Goal: Navigation & Orientation: Understand site structure

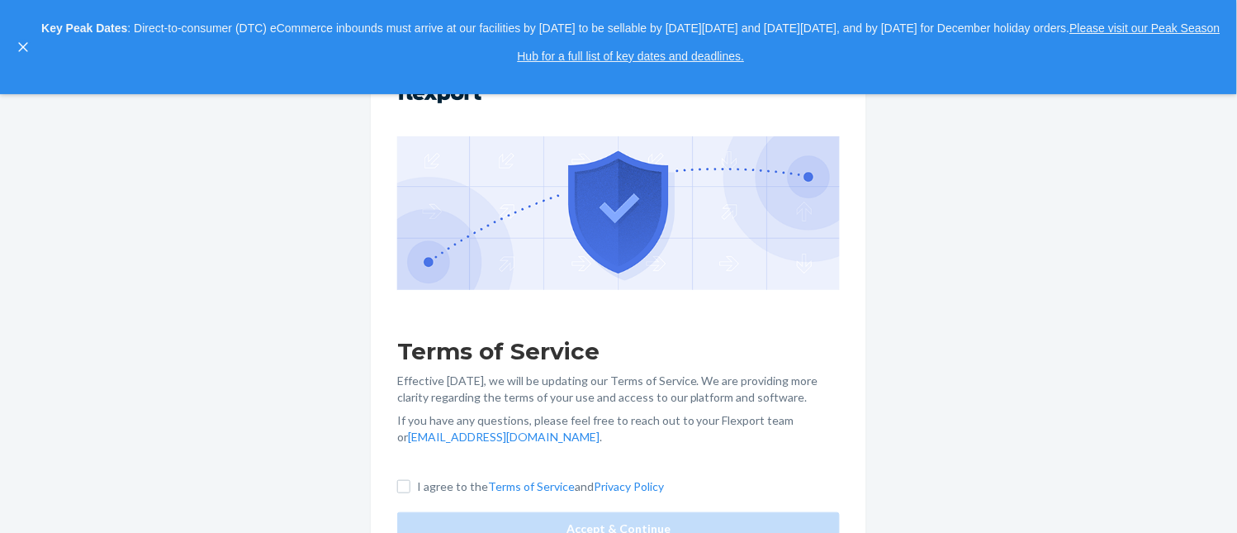
drag, startPoint x: 1107, startPoint y: 2, endPoint x: 315, endPoint y: 399, distance: 885.9
click at [315, 399] on div "Terms of Service Effective [DATE], we will be updating our Terms of Service. We…" at bounding box center [618, 313] width 1237 height 439
click at [406, 479] on input "I agree to the Terms of Service and Privacy Policy" at bounding box center [403, 486] width 13 height 13
checkbox input "true"
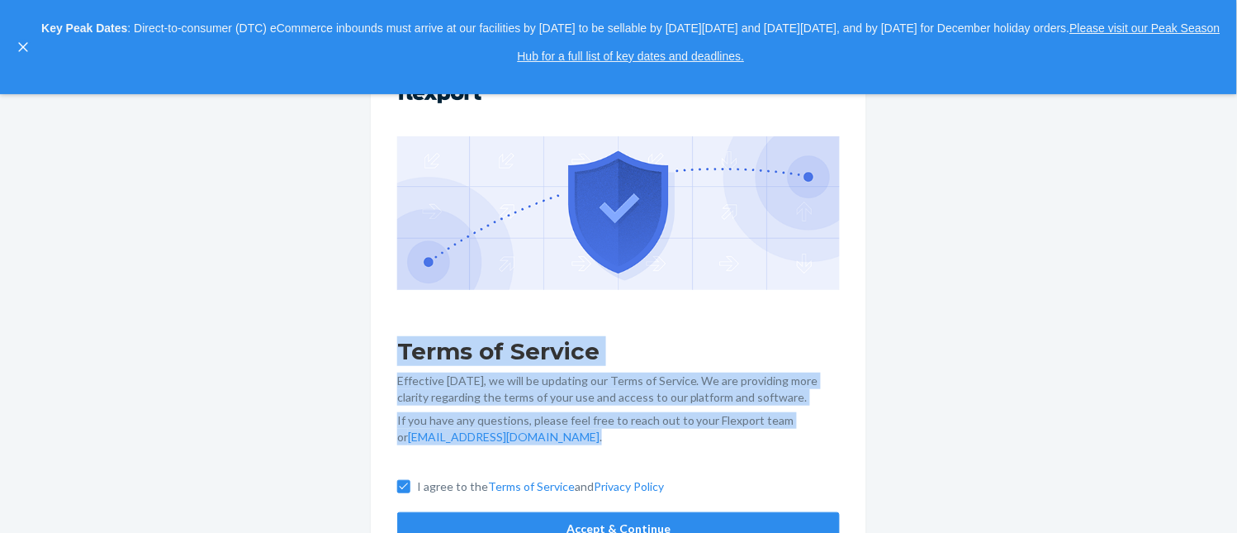
drag, startPoint x: 396, startPoint y: 343, endPoint x: 524, endPoint y: 435, distance: 157.9
click at [524, 435] on div "Terms of Service Effective [DATE], we will be updating our Terms of Service. We…" at bounding box center [618, 314] width 495 height 514
copy div "Terms of Service Effective [DATE], we will be updating our Terms of Service. We…"
click at [705, 479] on button "Accept & Continue" at bounding box center [618, 528] width 443 height 33
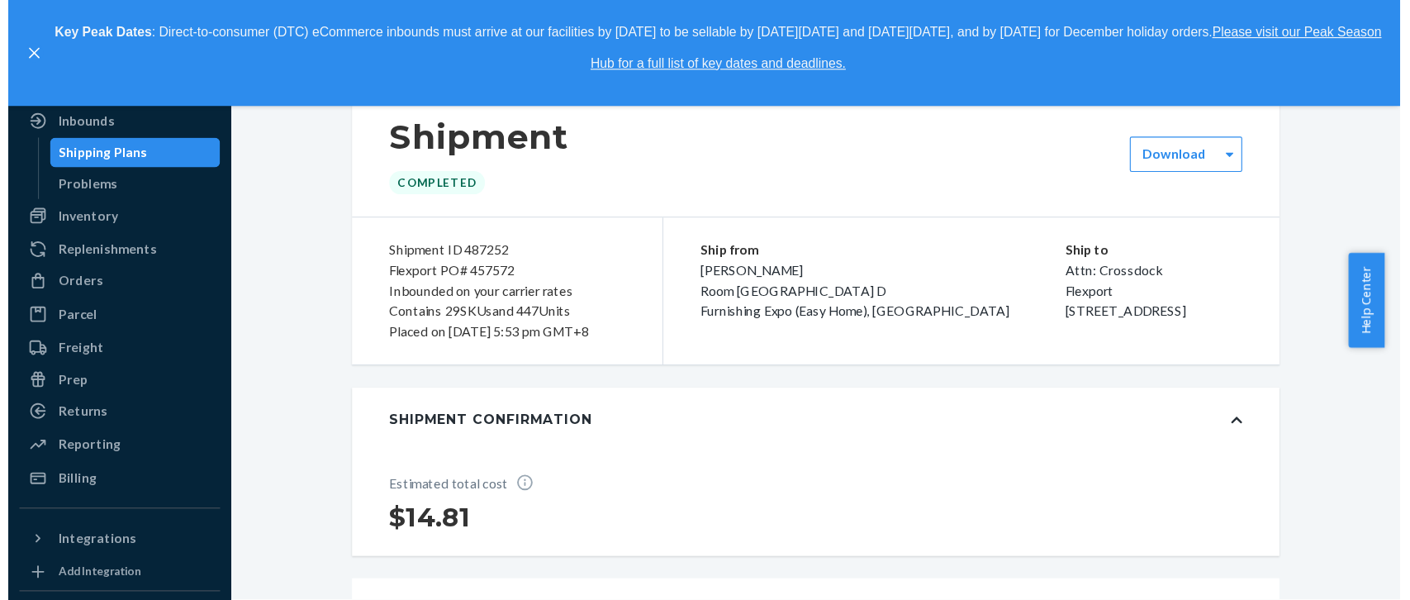
scroll to position [0, 0]
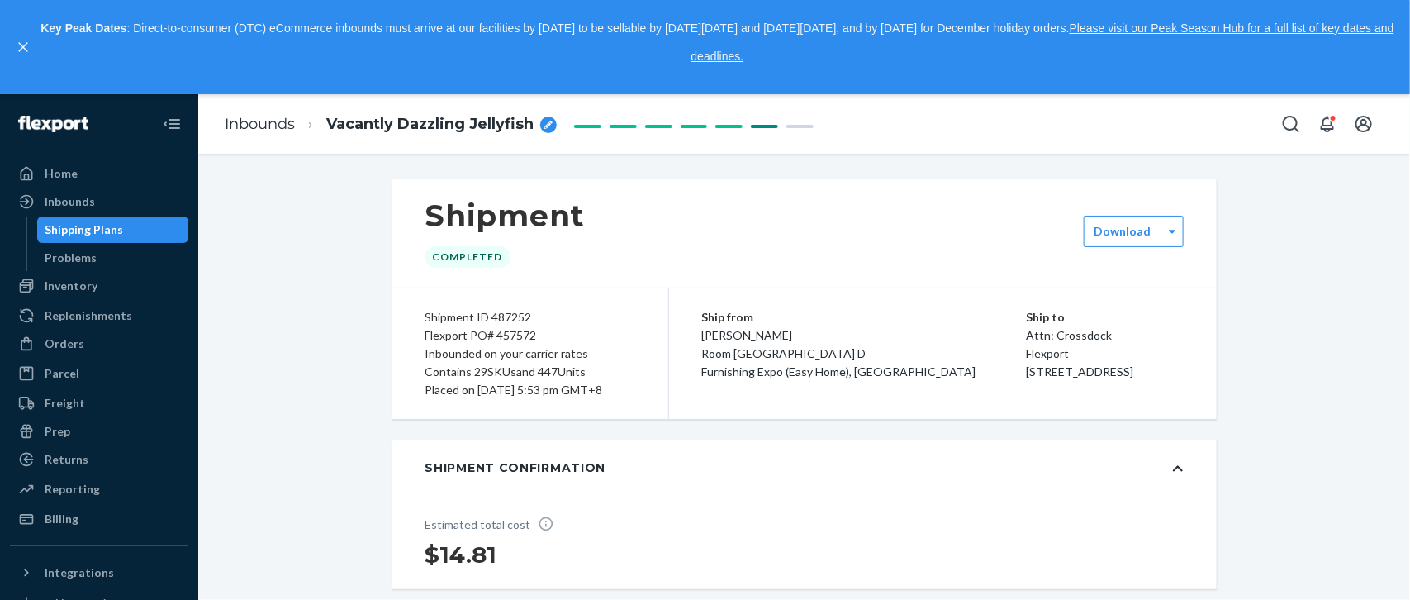
drag, startPoint x: 1222, startPoint y: 1, endPoint x: 286, endPoint y: 385, distance: 1012.1
click at [87, 293] on div "Inventory" at bounding box center [71, 285] width 53 height 17
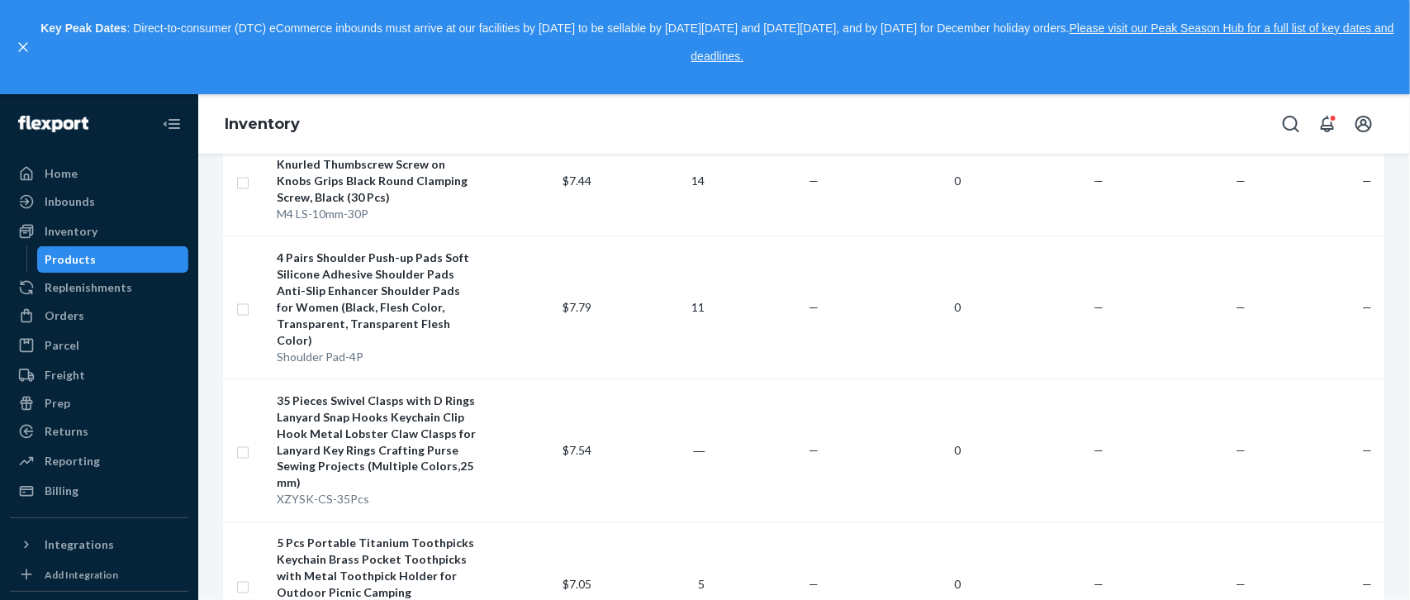
scroll to position [1202, 0]
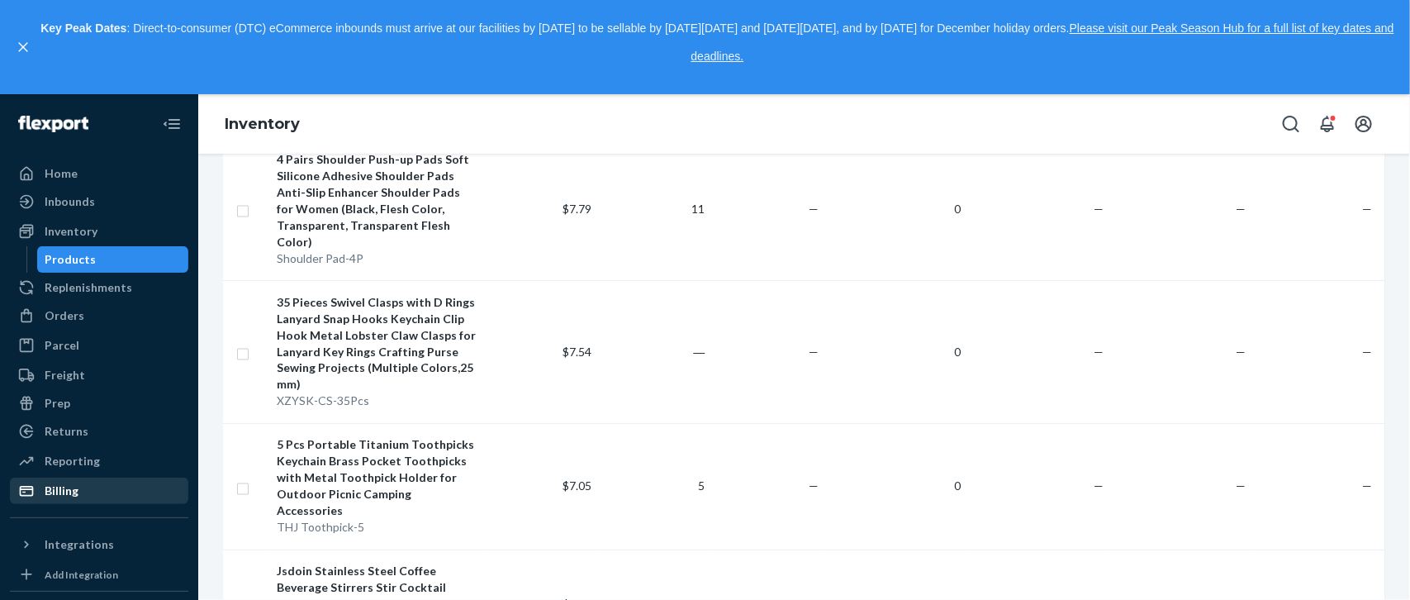
click at [59, 479] on div "Billing" at bounding box center [62, 490] width 34 height 17
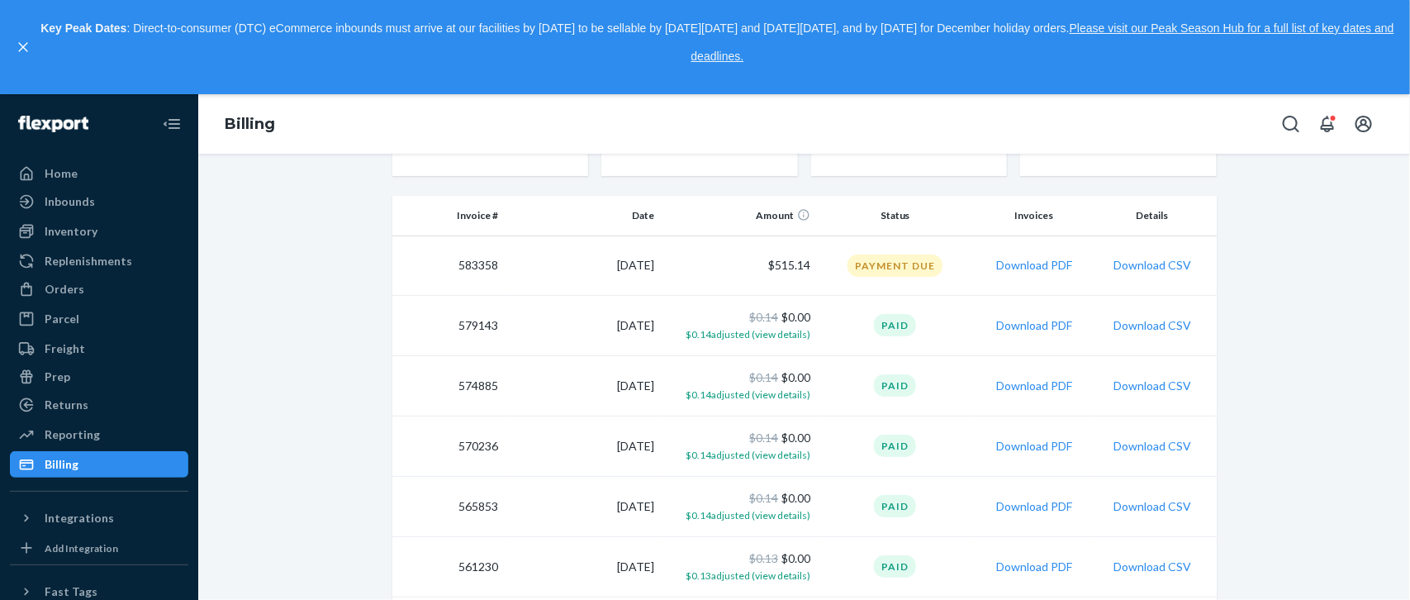
scroll to position [208, 0]
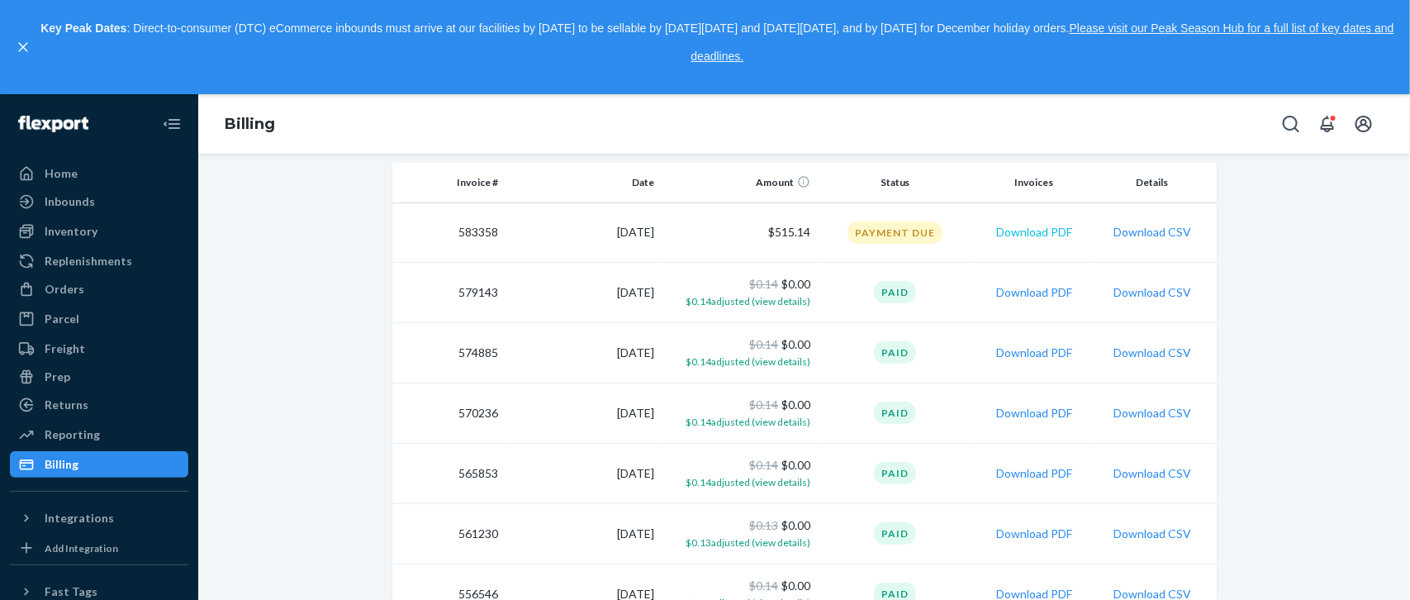
click at [1017, 229] on button "Download PDF" at bounding box center [1034, 232] width 76 height 17
click at [1037, 231] on button "Download PDF" at bounding box center [1034, 232] width 76 height 17
click at [1113, 130] on icon "Open account menu" at bounding box center [1363, 124] width 17 height 17
click at [1113, 121] on icon "Open account menu" at bounding box center [1363, 124] width 20 height 20
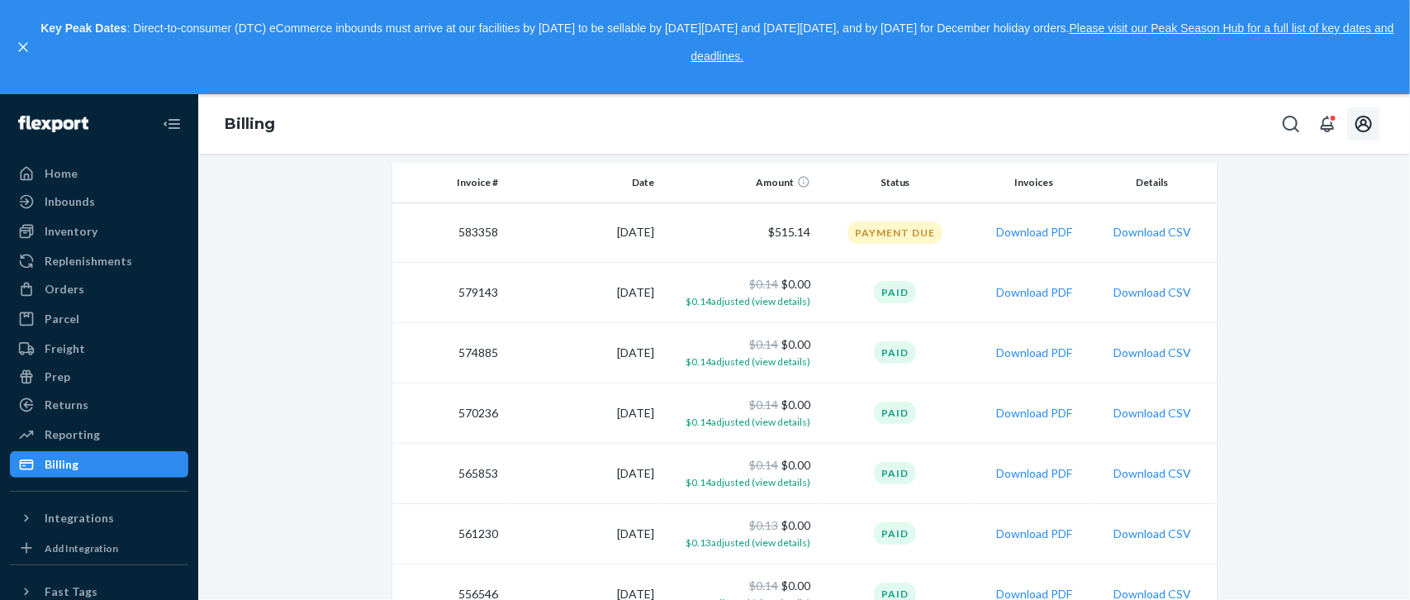
click at [64, 170] on div "Home" at bounding box center [61, 173] width 33 height 17
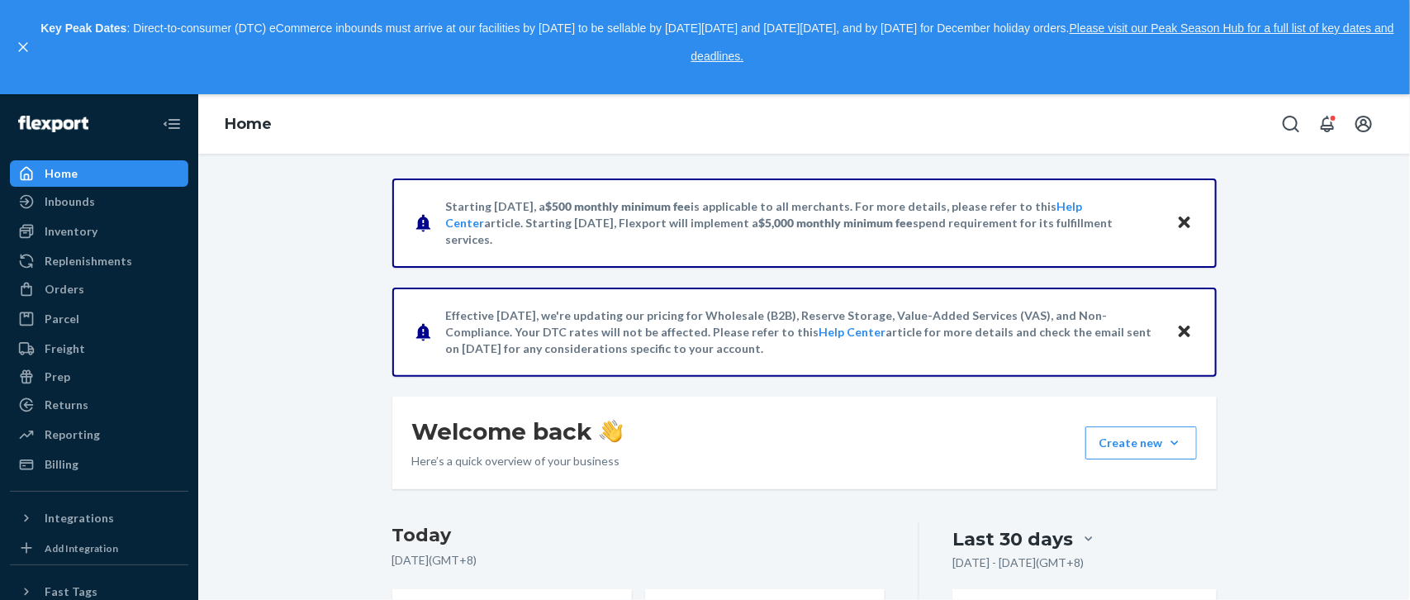
drag, startPoint x: 1099, startPoint y: 234, endPoint x: 429, endPoint y: 211, distance: 670.1
click at [429, 211] on div "Starting [DATE], a $500 monthly minimum fee is applicable to all merchants. For…" at bounding box center [804, 222] width 824 height 89
copy p "Starting [DATE], a $500 monthly minimum fee is applicable to all merchants. For…"
click at [72, 296] on div "Orders" at bounding box center [65, 289] width 40 height 17
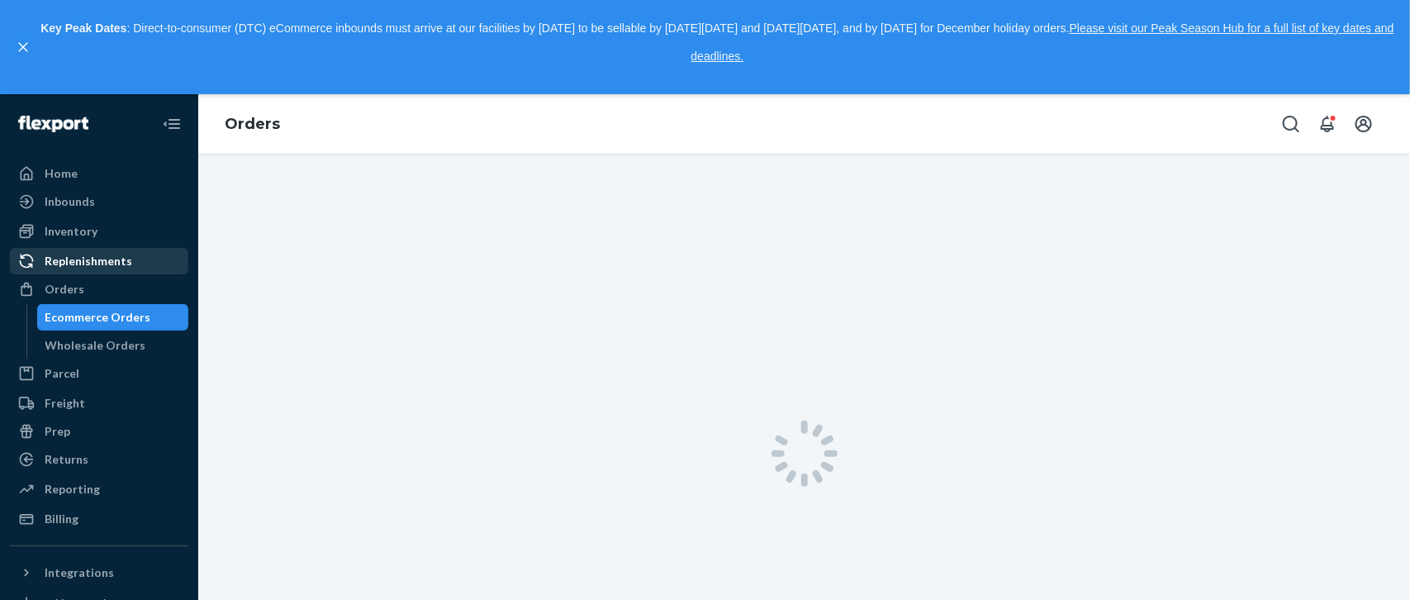
click at [81, 260] on div "Replenishments" at bounding box center [89, 261] width 88 height 17
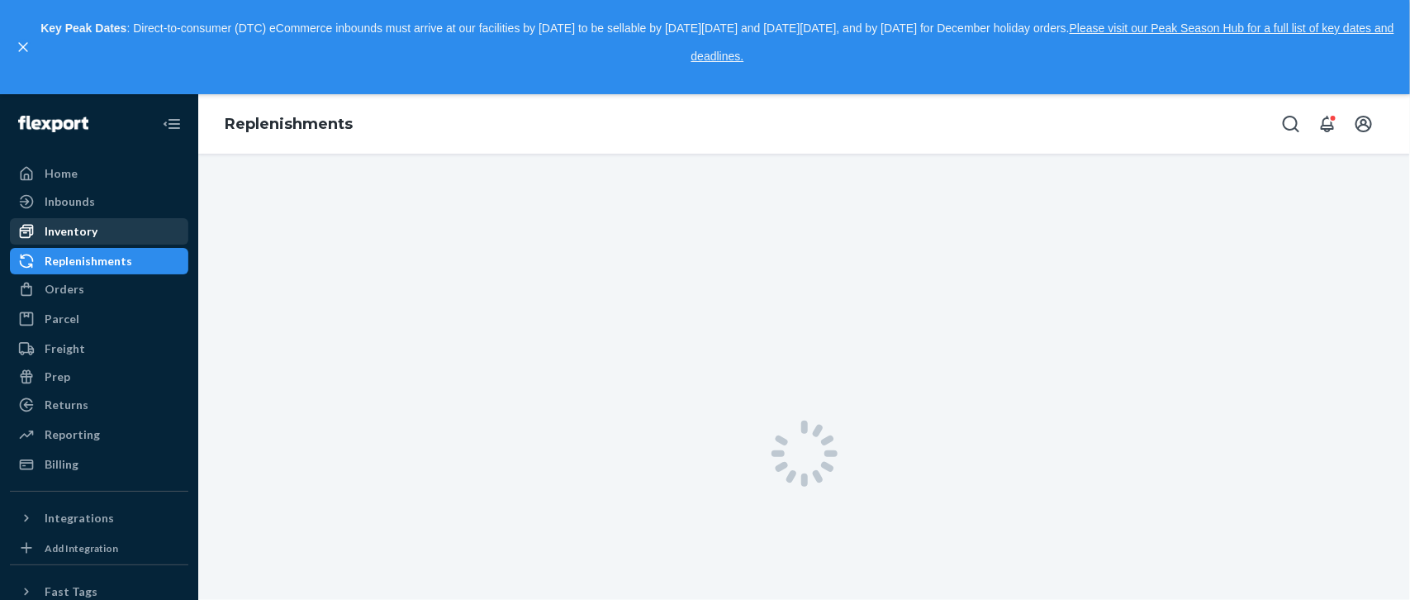
click at [79, 240] on div "Inventory" at bounding box center [99, 231] width 175 height 23
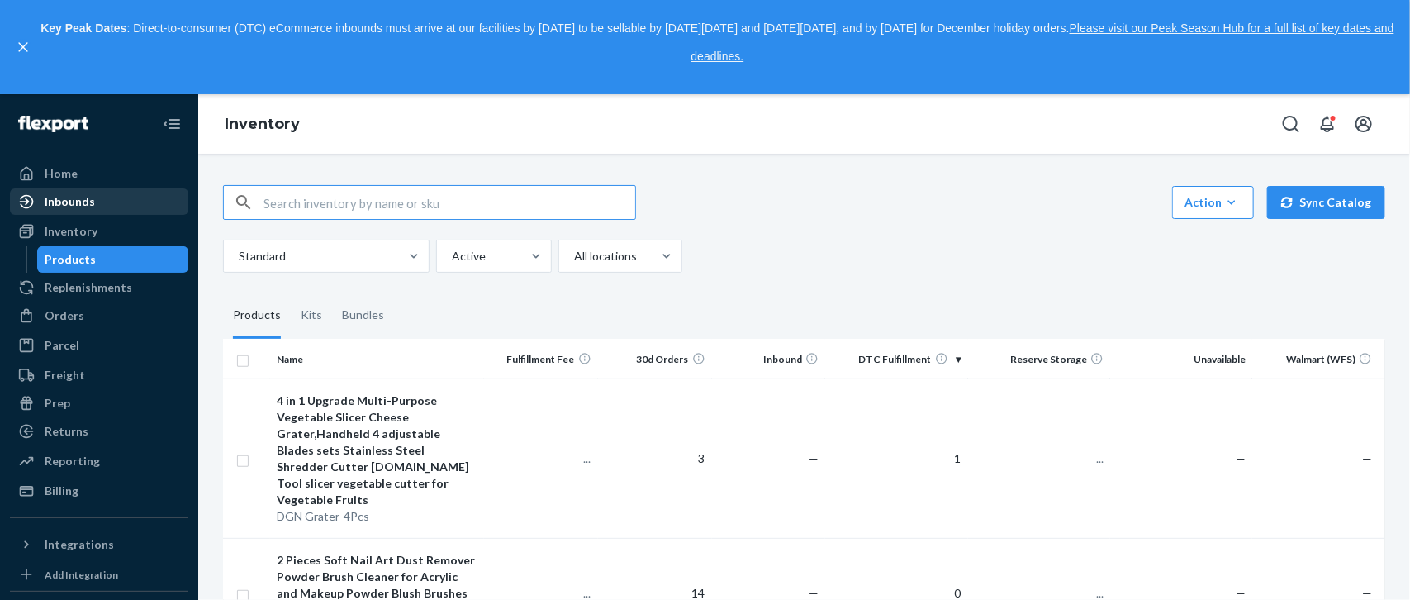
click at [67, 206] on div "Inbounds" at bounding box center [70, 201] width 50 height 17
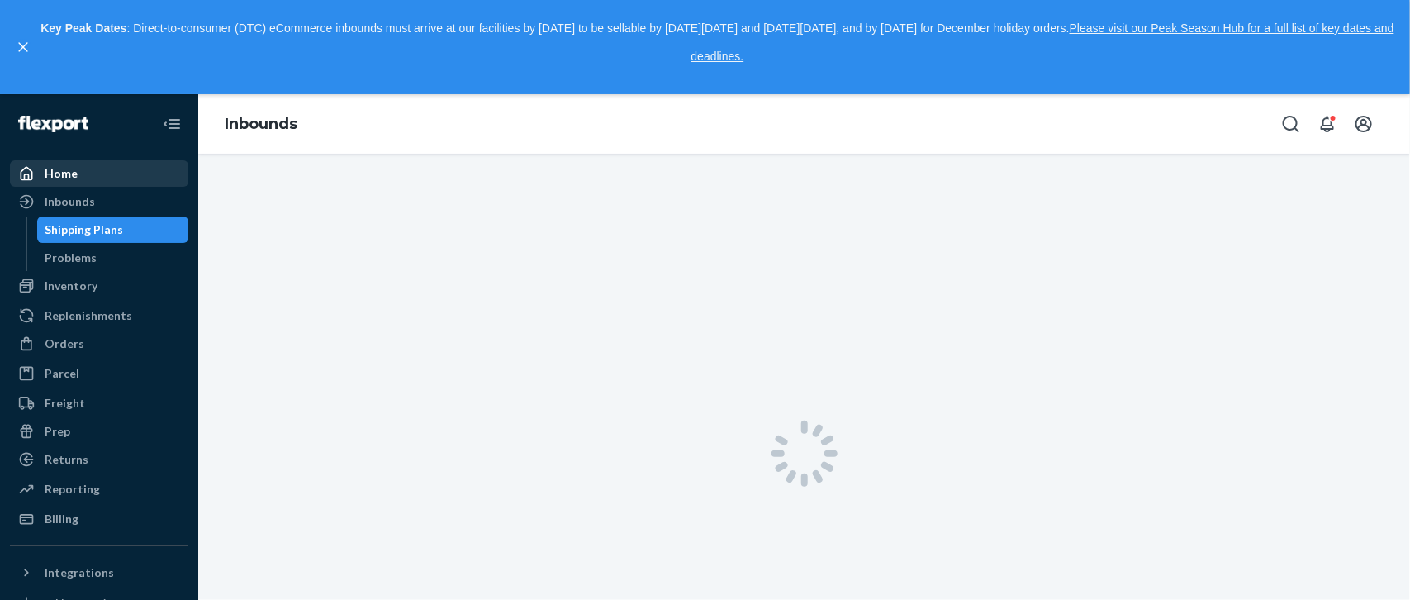
click at [64, 174] on div "Home" at bounding box center [61, 173] width 33 height 17
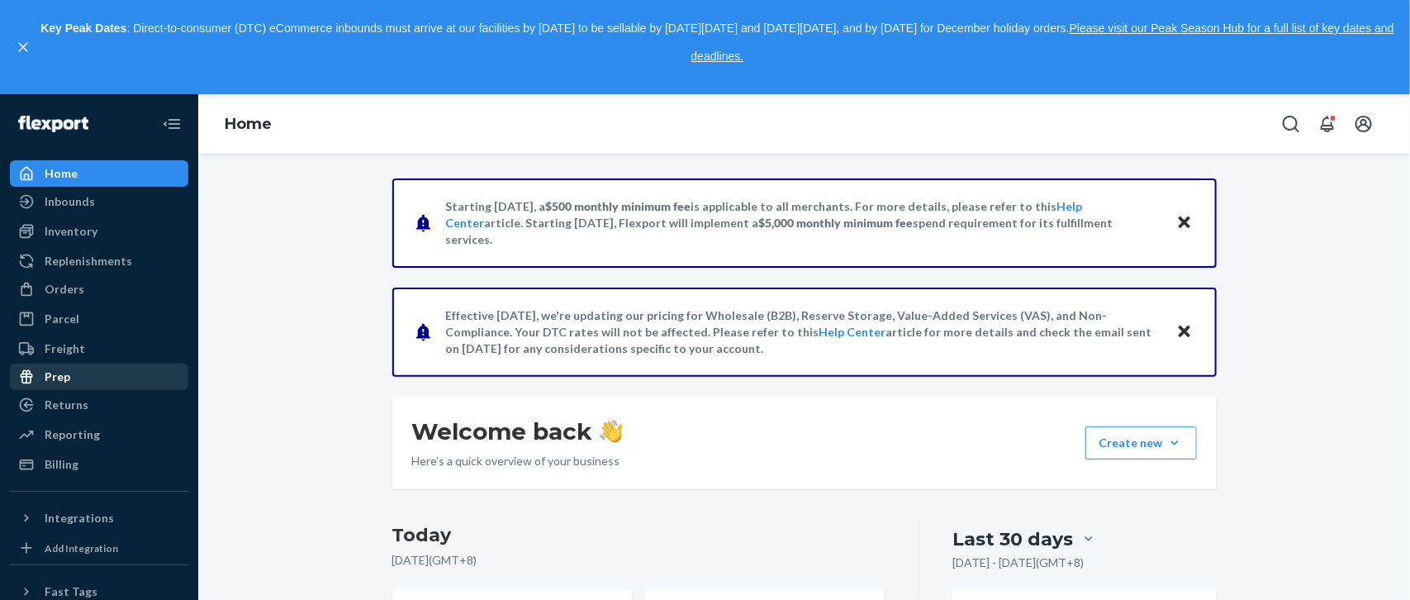
click at [59, 380] on div "Prep" at bounding box center [58, 376] width 26 height 17
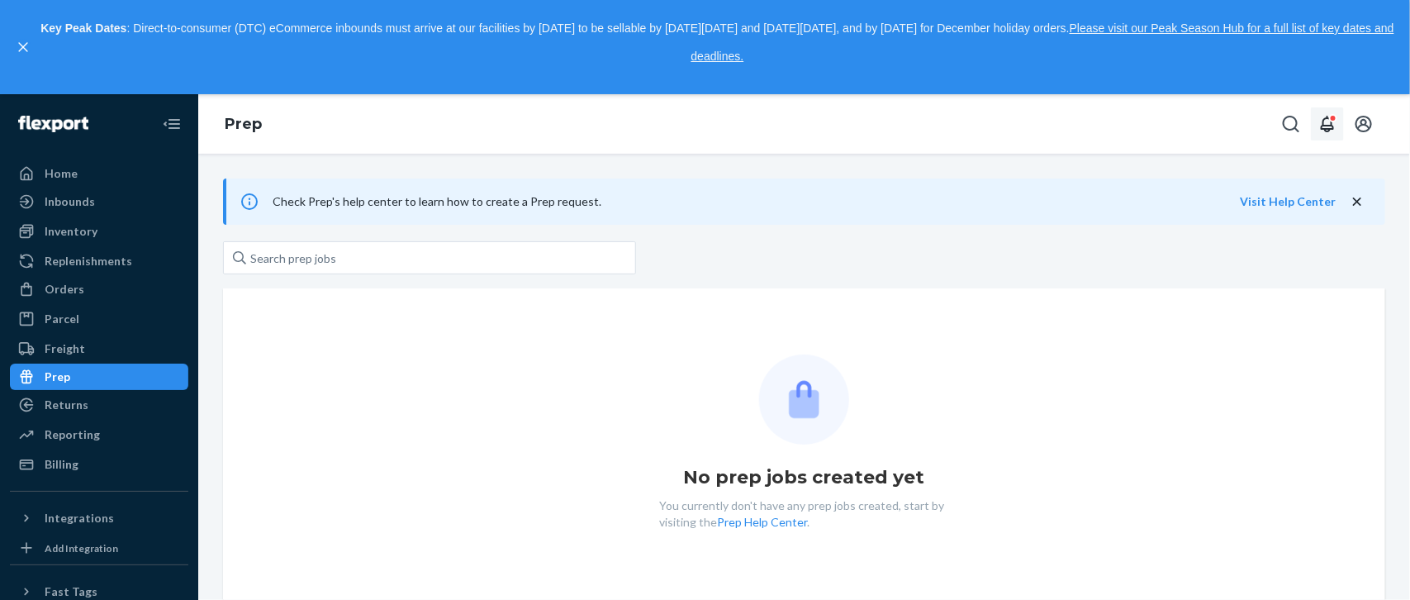
click at [1113, 125] on icon "Open notifications" at bounding box center [1327, 124] width 20 height 20
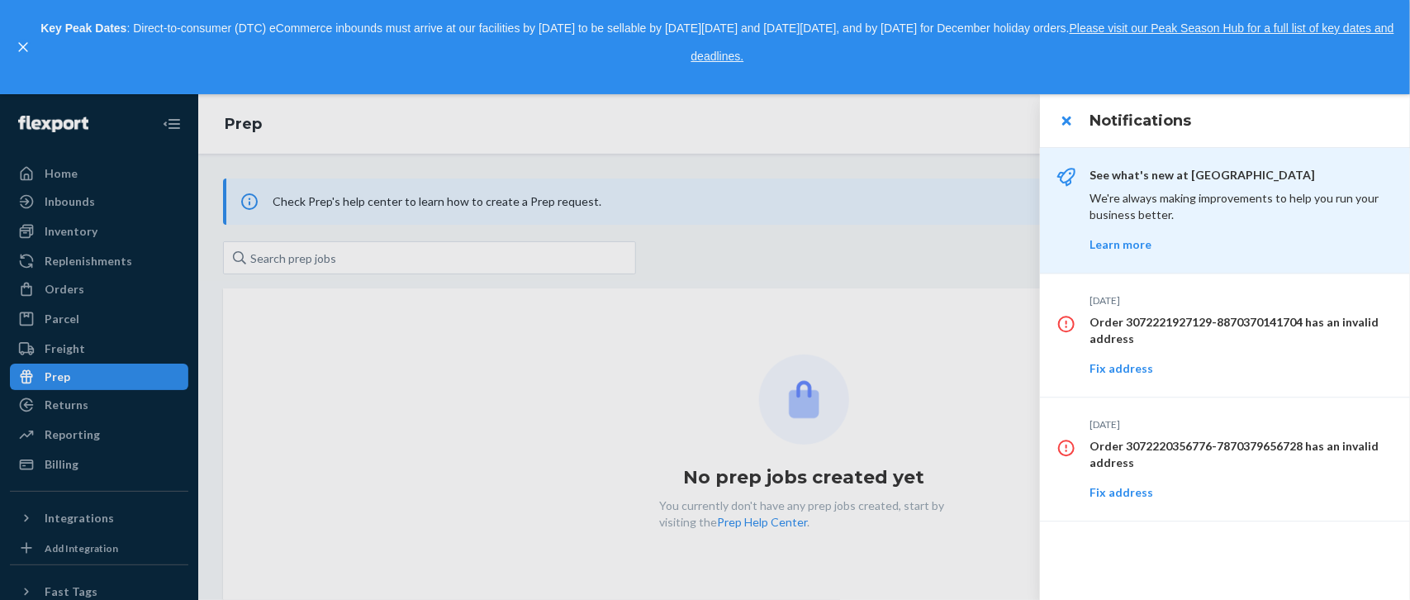
click at [948, 341] on div at bounding box center [705, 346] width 1410 height 505
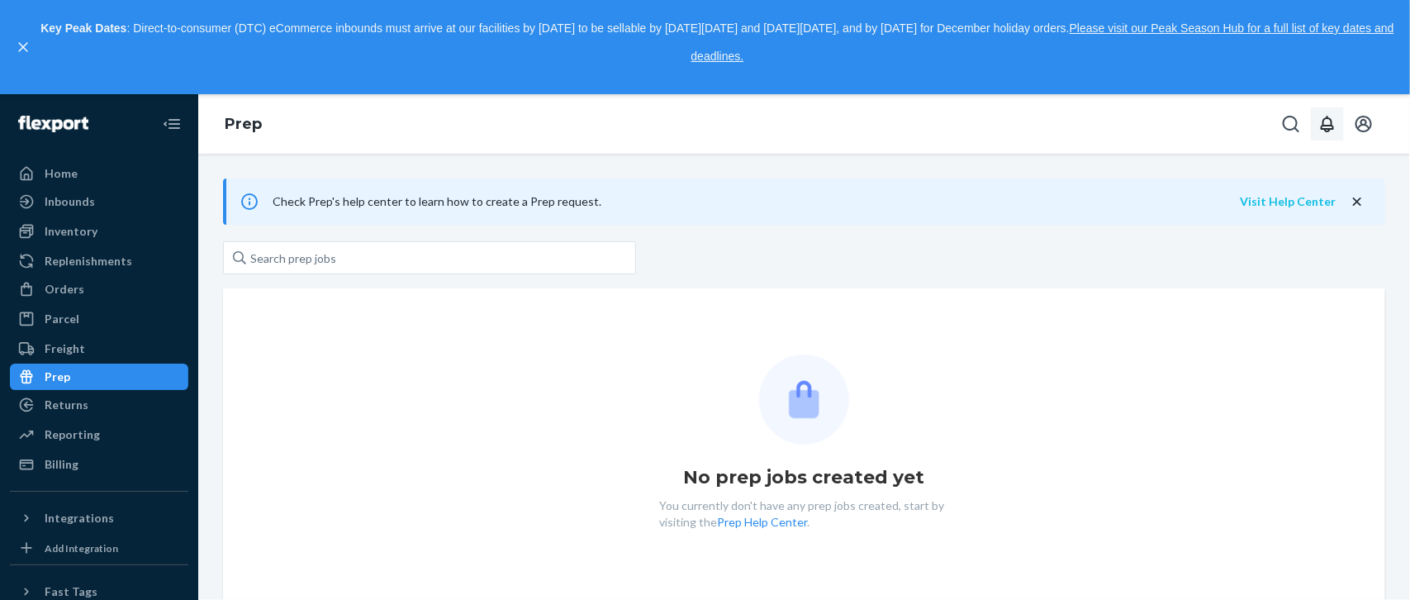
click at [1113, 206] on button "Visit Help Center" at bounding box center [1287, 201] width 96 height 17
